Goal: Use online tool/utility: Utilize a website feature to perform a specific function

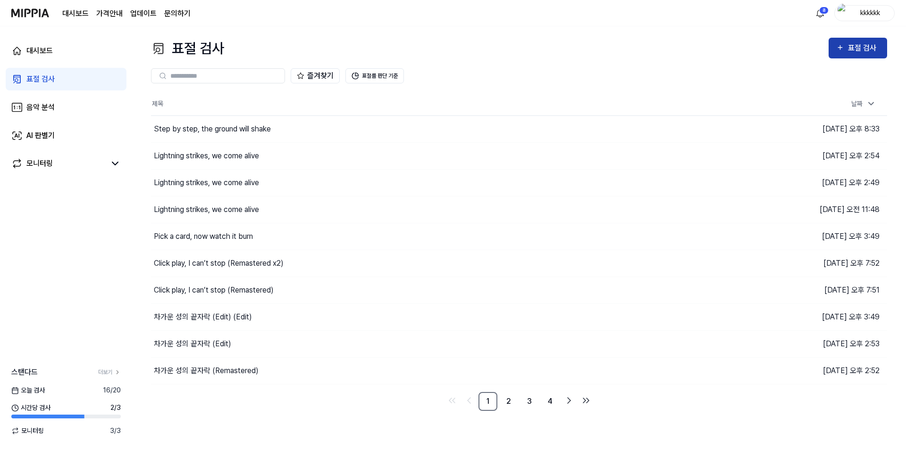
click at [841, 50] on icon "button" at bounding box center [840, 47] width 8 height 11
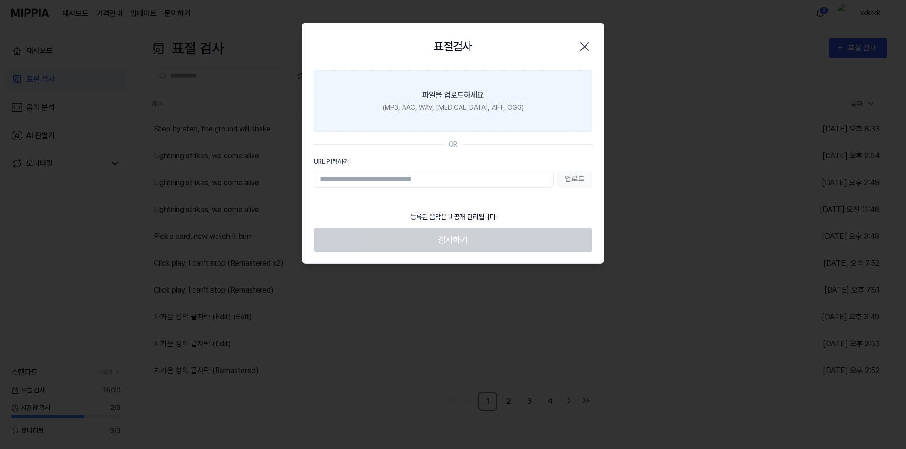
click at [392, 85] on label "파일을 업로드하세요 (MP3, AAC, WAV, [MEDICAL_DATA], AIFF, OGG)" at bounding box center [453, 101] width 278 height 62
click at [0, 0] on input "파일을 업로드하세요 (MP3, AAC, WAV, [MEDICAL_DATA], AIFF, OGG)" at bounding box center [0, 0] width 0 height 0
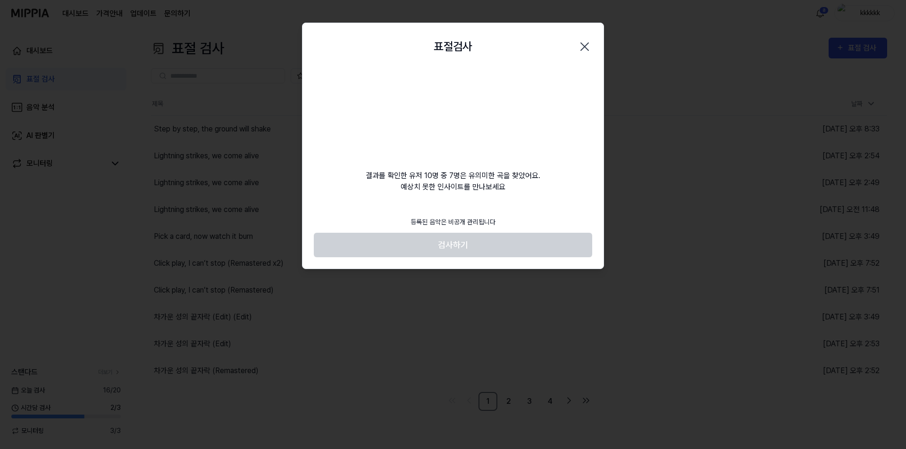
click at [525, 247] on footer "등록된 음악은 비공개 관리됩니다 검사하기" at bounding box center [453, 235] width 278 height 46
click at [526, 247] on footer "등록된 음악은 비공개 관리됩니다 검사하기" at bounding box center [453, 235] width 278 height 46
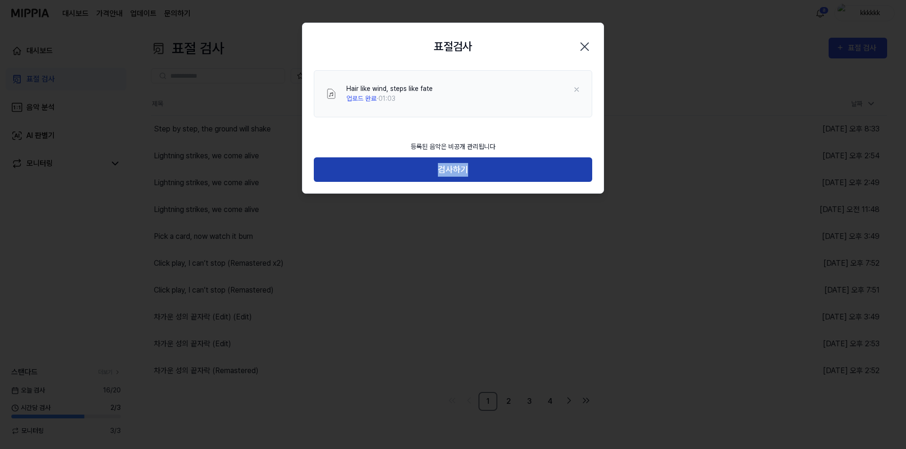
click at [543, 172] on button "검사하기" at bounding box center [453, 170] width 278 height 25
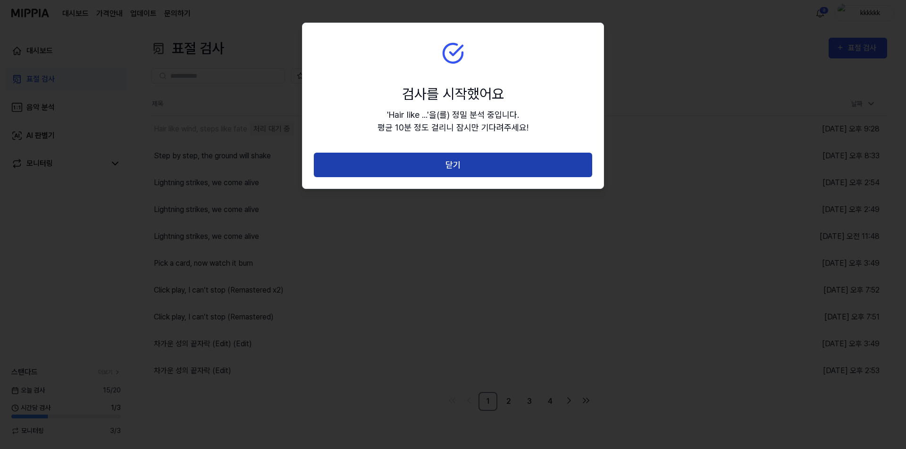
click at [507, 162] on button "닫기" at bounding box center [453, 165] width 278 height 25
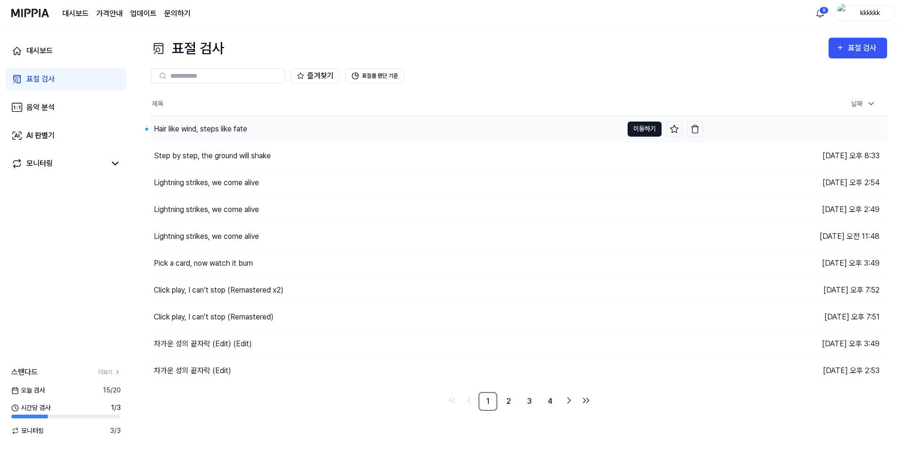
click at [641, 126] on button "이동하기" at bounding box center [644, 129] width 34 height 15
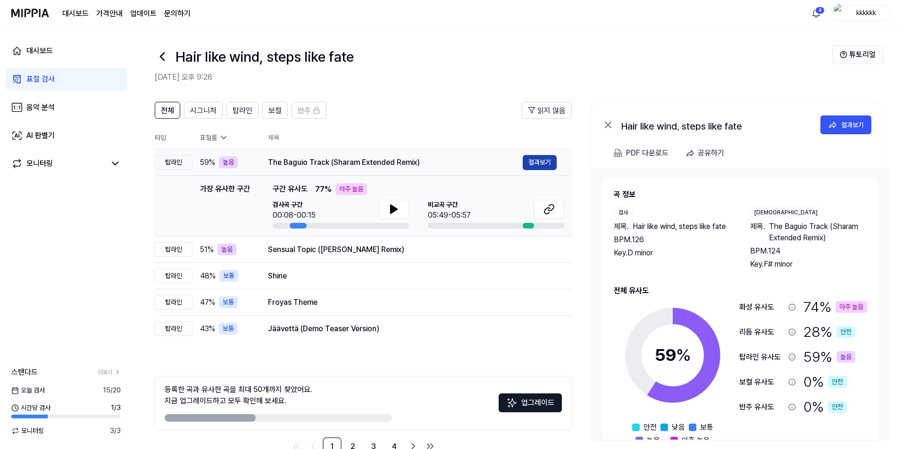
click at [530, 162] on button "결과보기" at bounding box center [540, 162] width 34 height 15
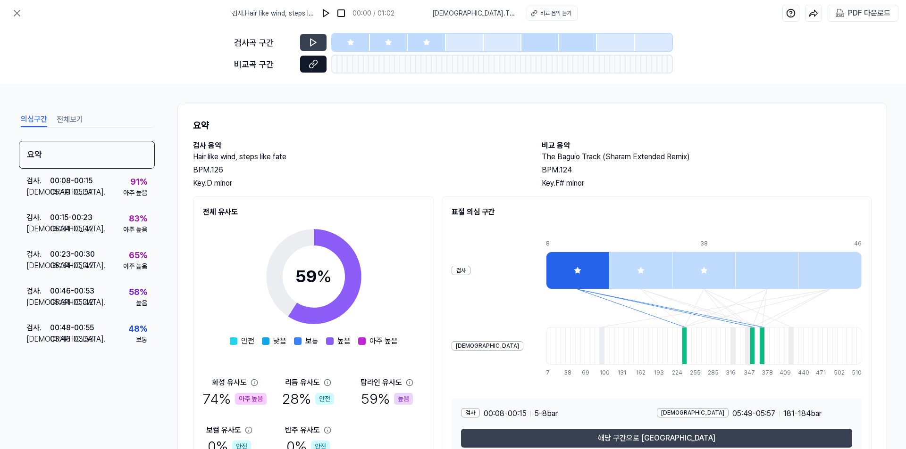
click at [307, 61] on button at bounding box center [313, 64] width 26 height 17
